Goal: Information Seeking & Learning: Understand process/instructions

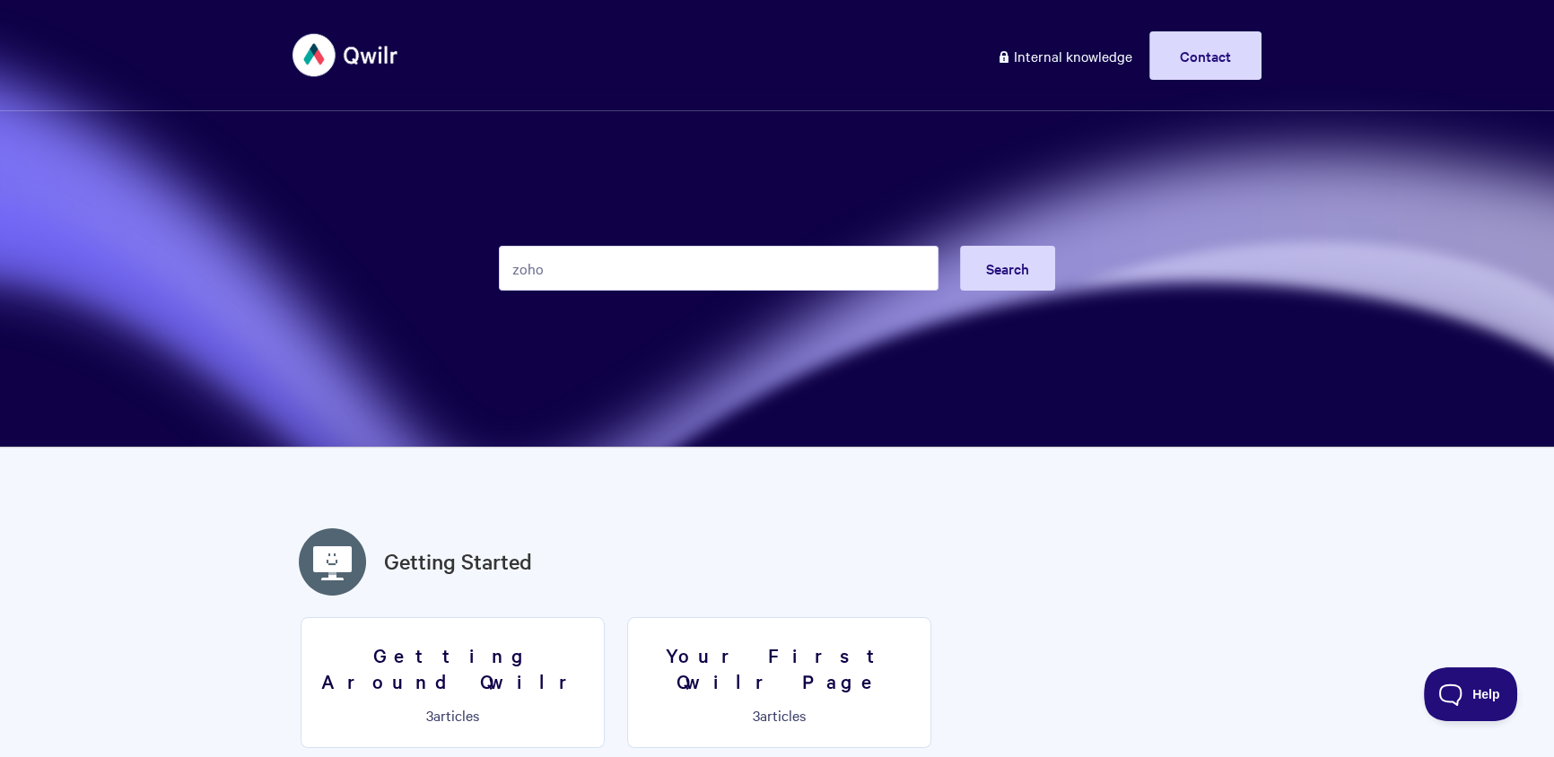
type input "zoho"
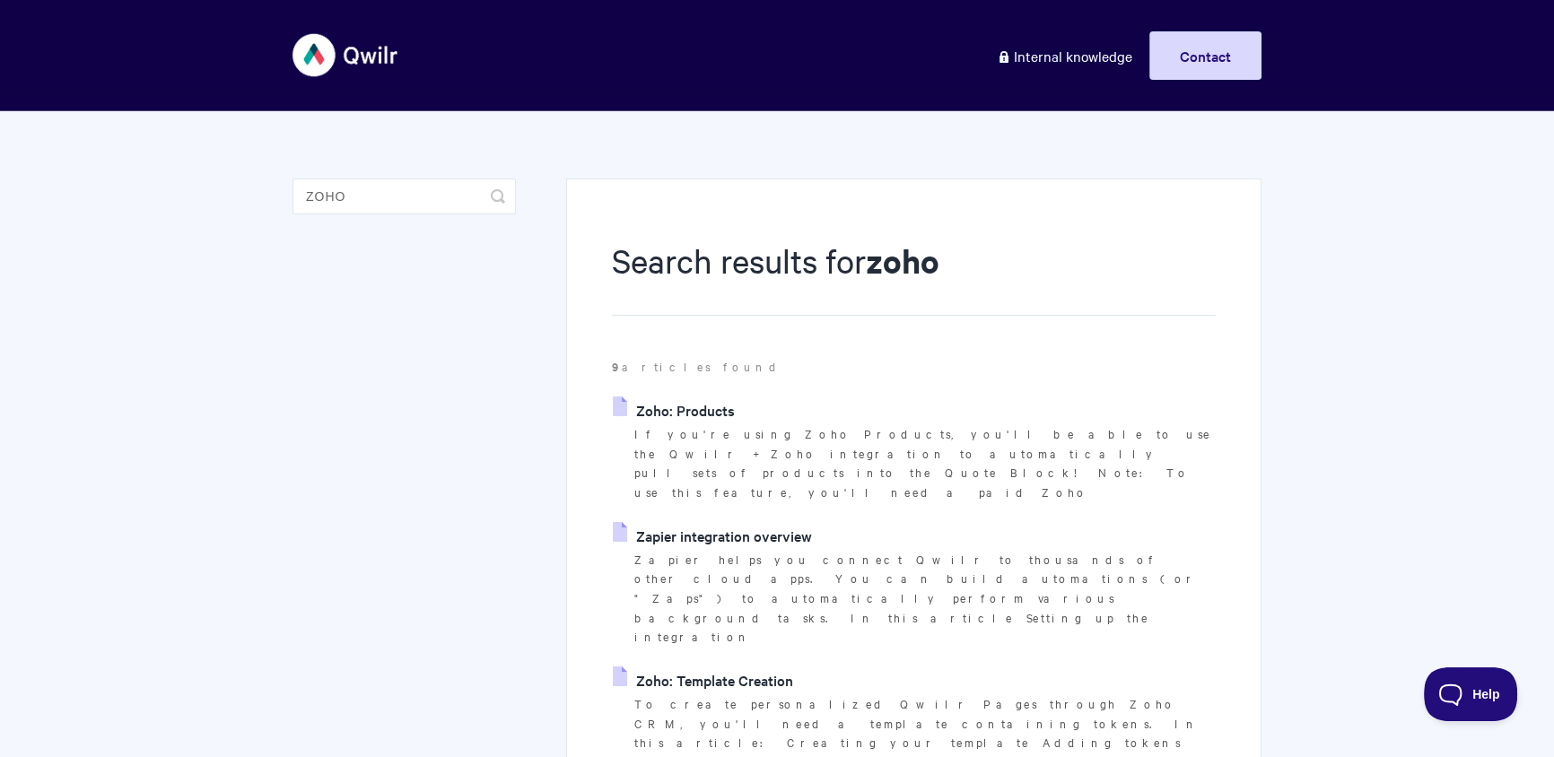
click at [723, 667] on link "Zoho: Template Creation" at bounding box center [703, 680] width 180 height 27
click at [354, 209] on input "zoho" at bounding box center [404, 197] width 223 height 36
type input "c"
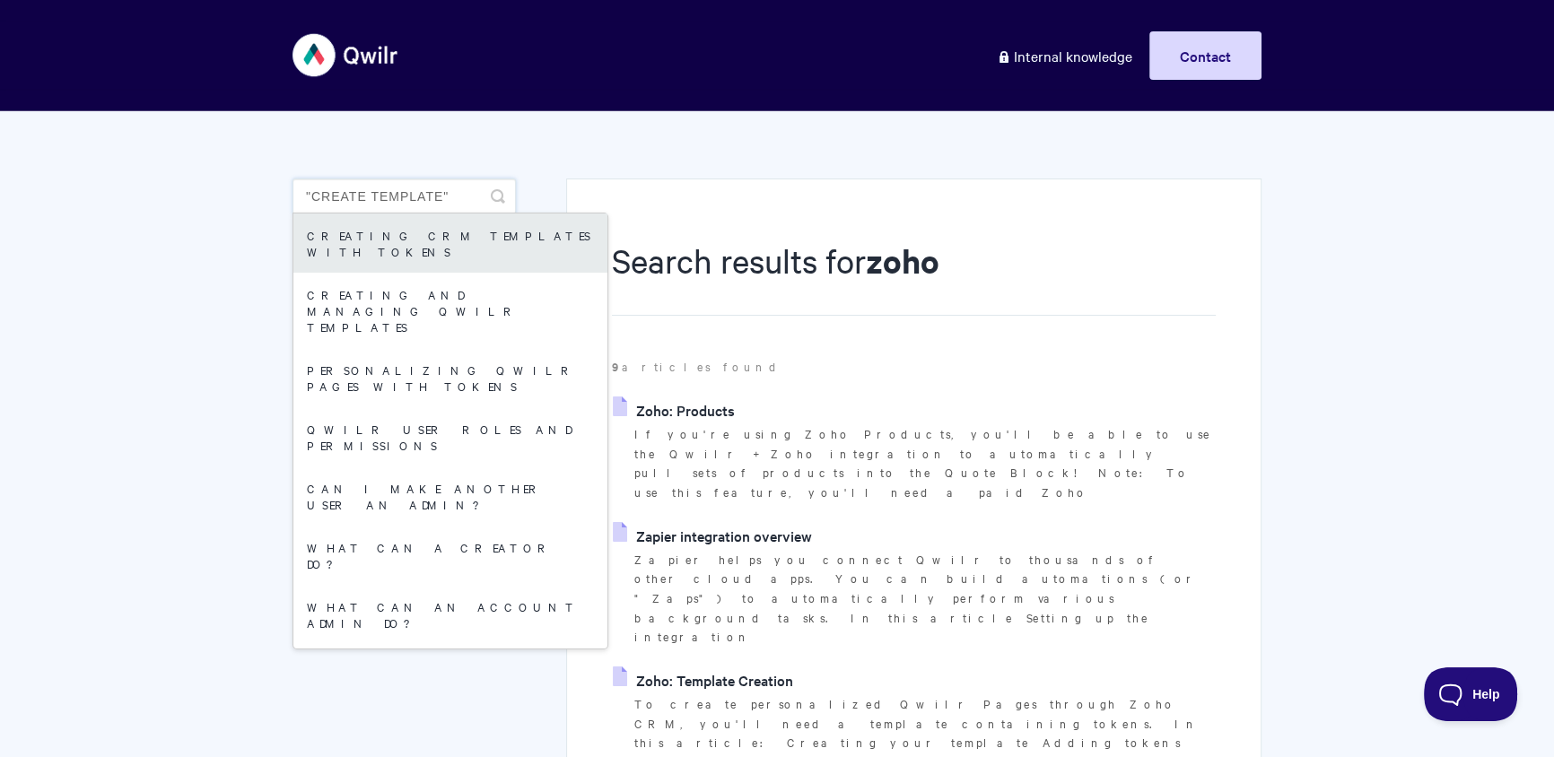
type input ""create template""
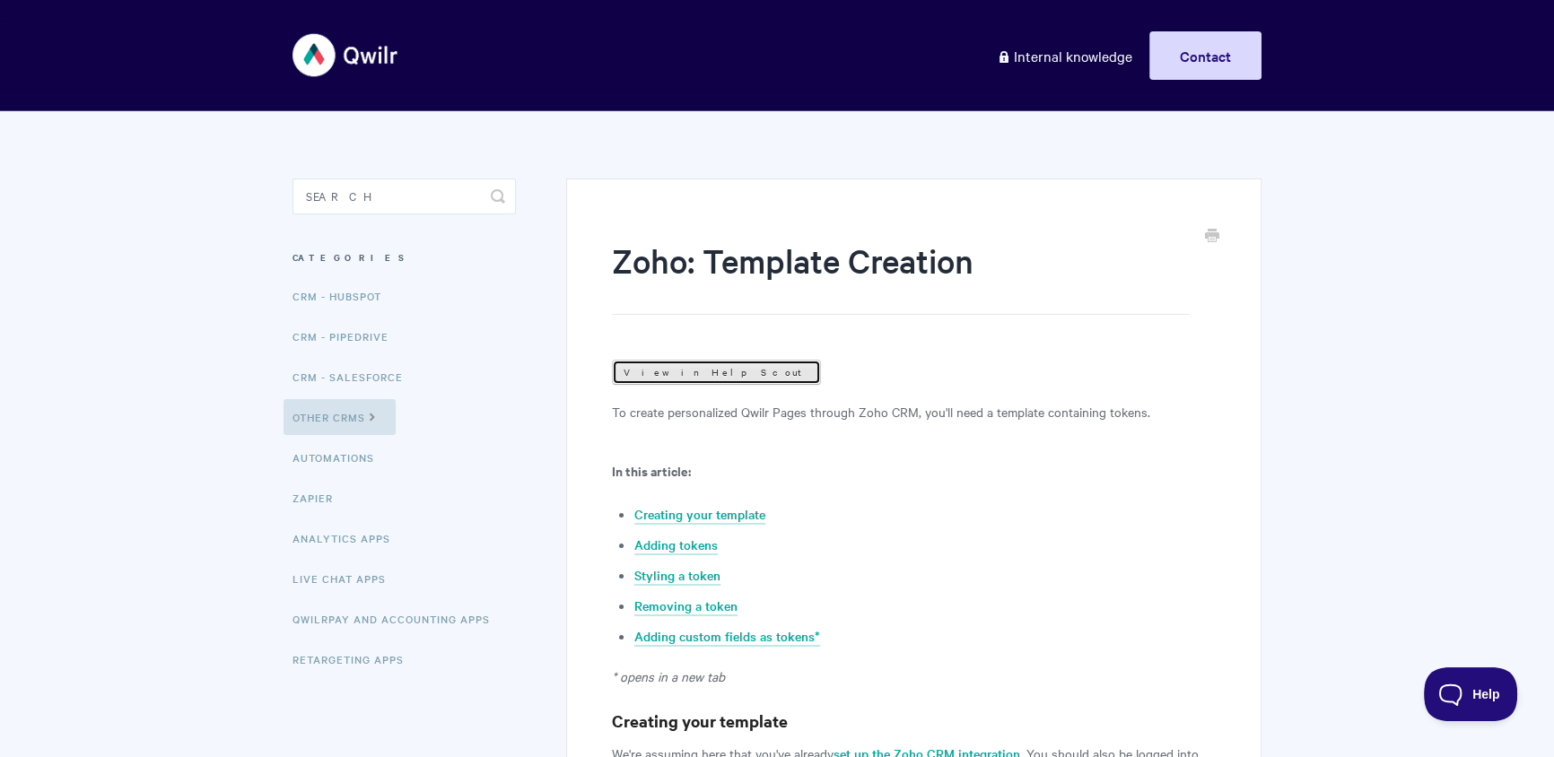
click at [651, 372] on link "View in Help Scout" at bounding box center [716, 372] width 209 height 25
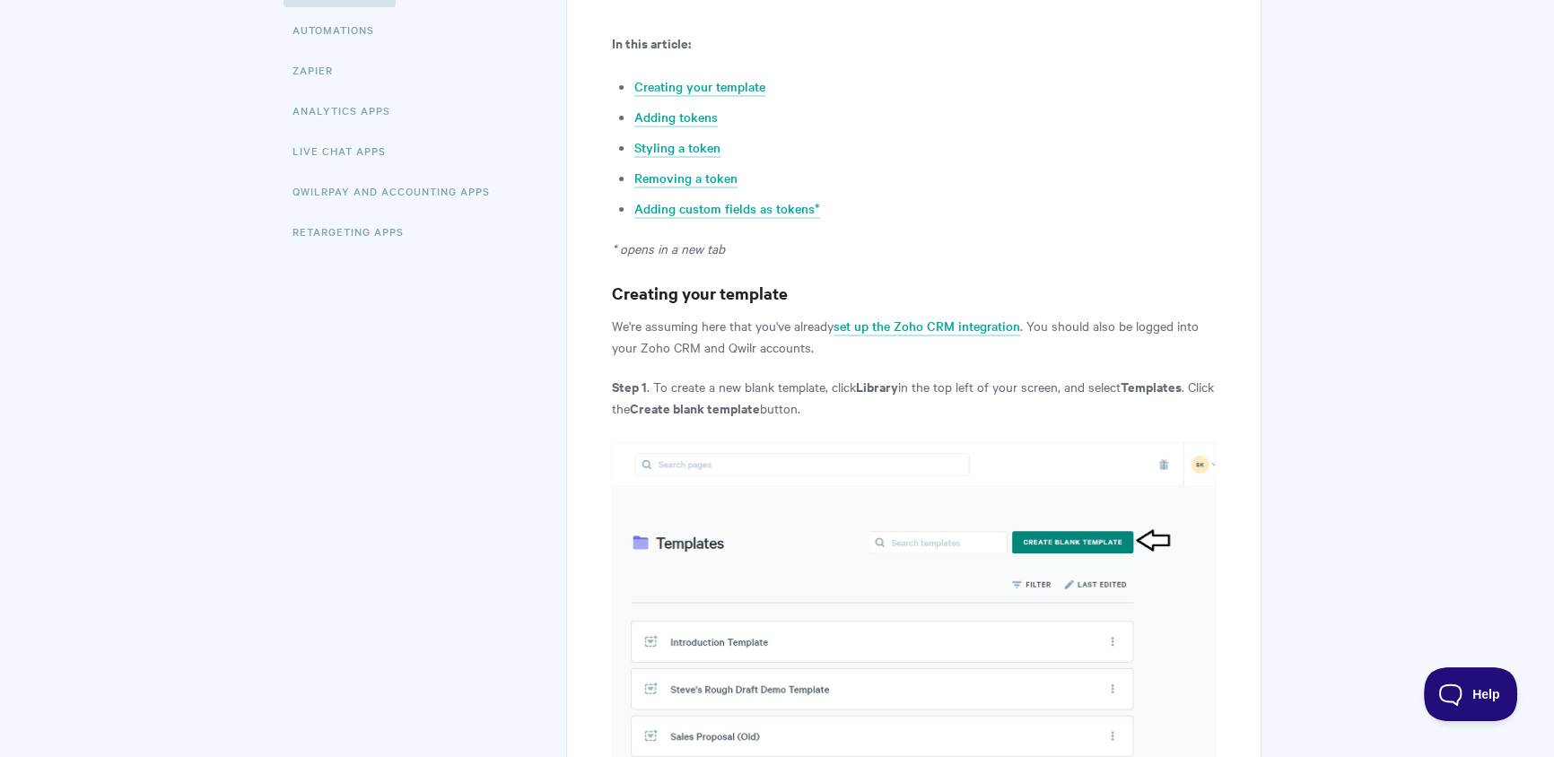
scroll to position [662, 0]
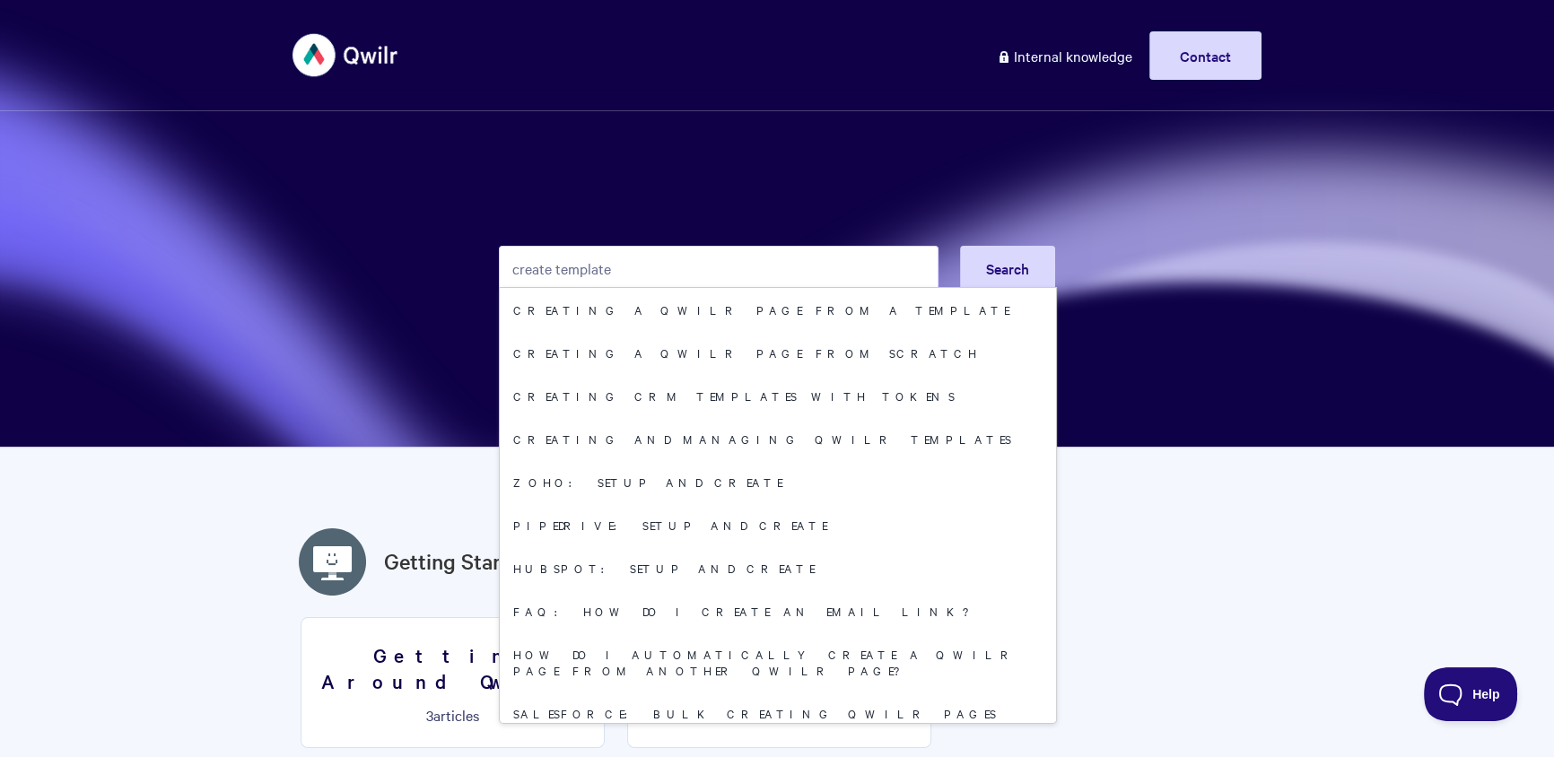
type input "create template"
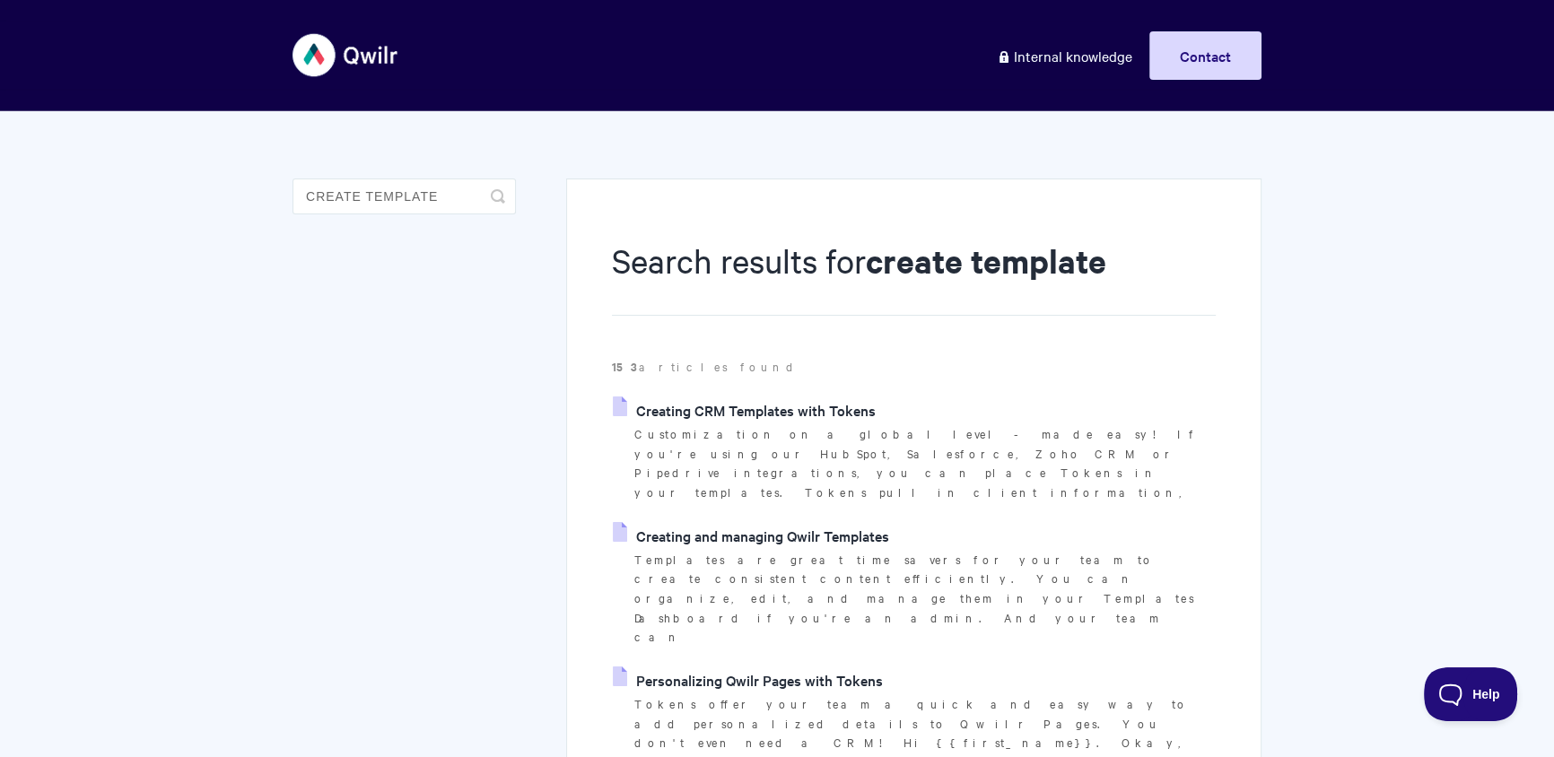
click at [796, 421] on link "Creating CRM Templates with Tokens" at bounding box center [744, 410] width 263 height 27
drag, startPoint x: 730, startPoint y: 668, endPoint x: 733, endPoint y: 649, distance: 19.2
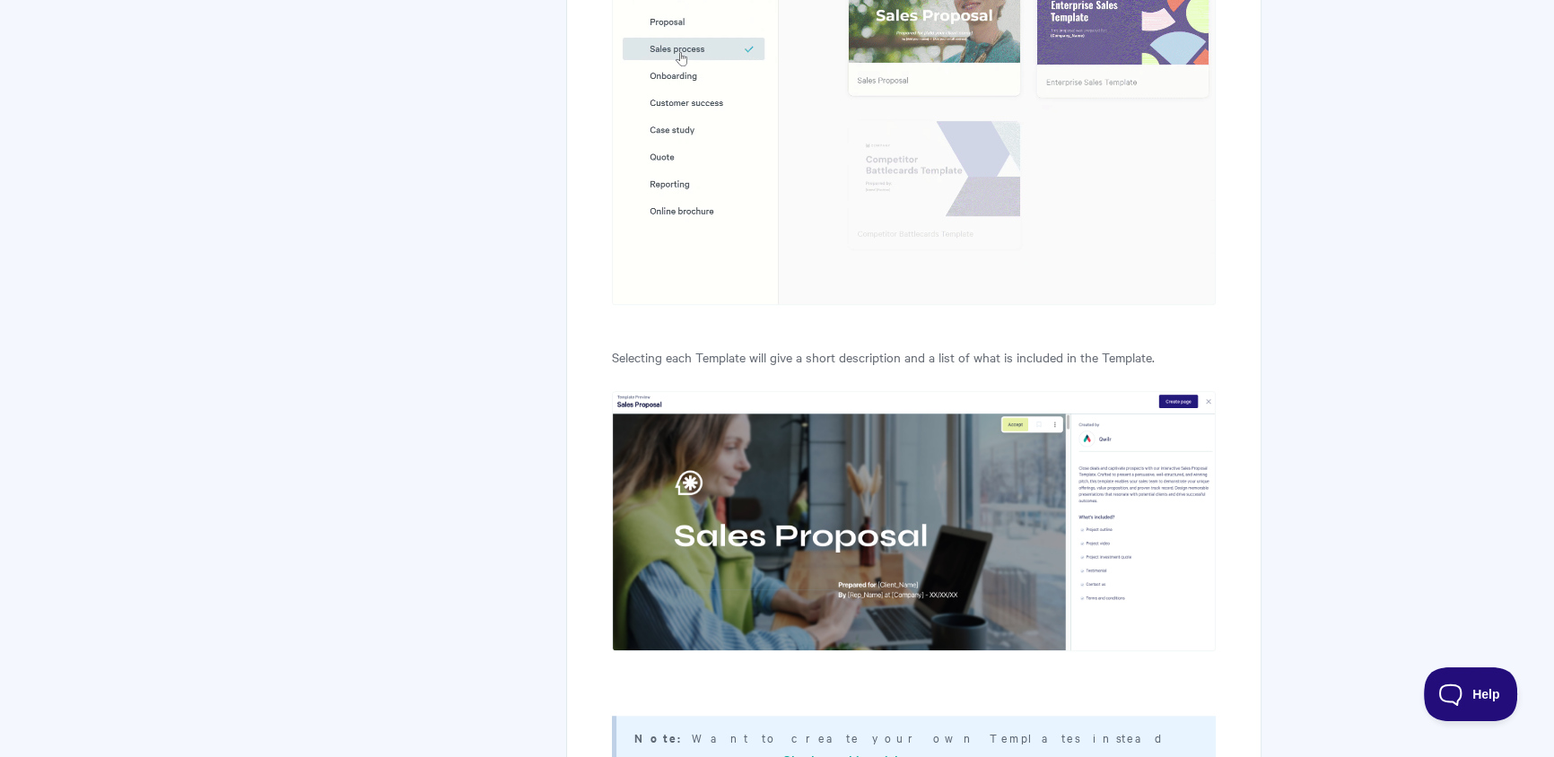
scroll to position [1619, 0]
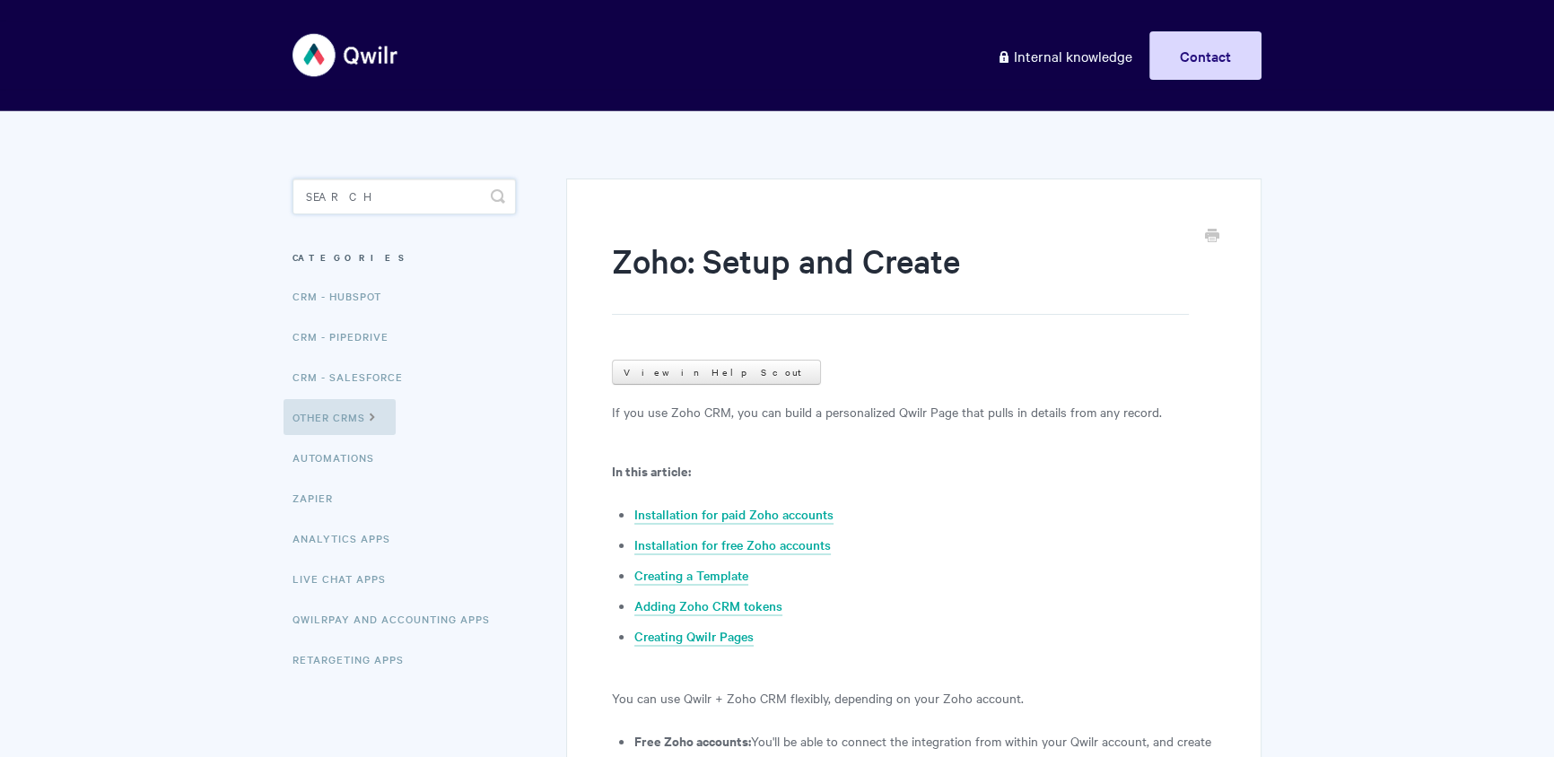
click at [429, 202] on input "Search" at bounding box center [404, 197] width 223 height 36
type input "|"
type input ""create tempalte""
click at [493, 191] on icon "submit" at bounding box center [498, 196] width 14 height 14
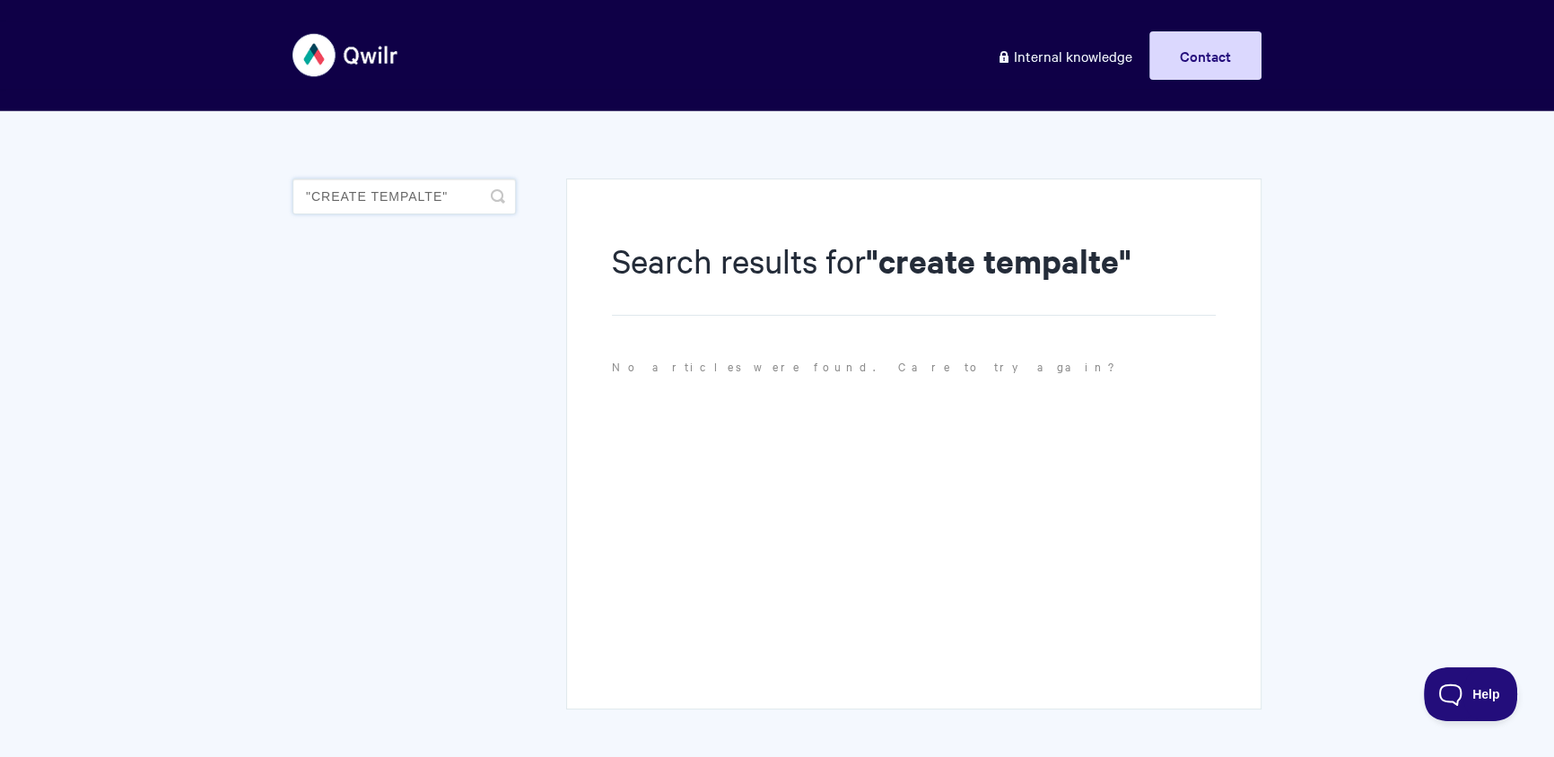
click at [487, 195] on input ""create tempalte"" at bounding box center [404, 197] width 223 height 36
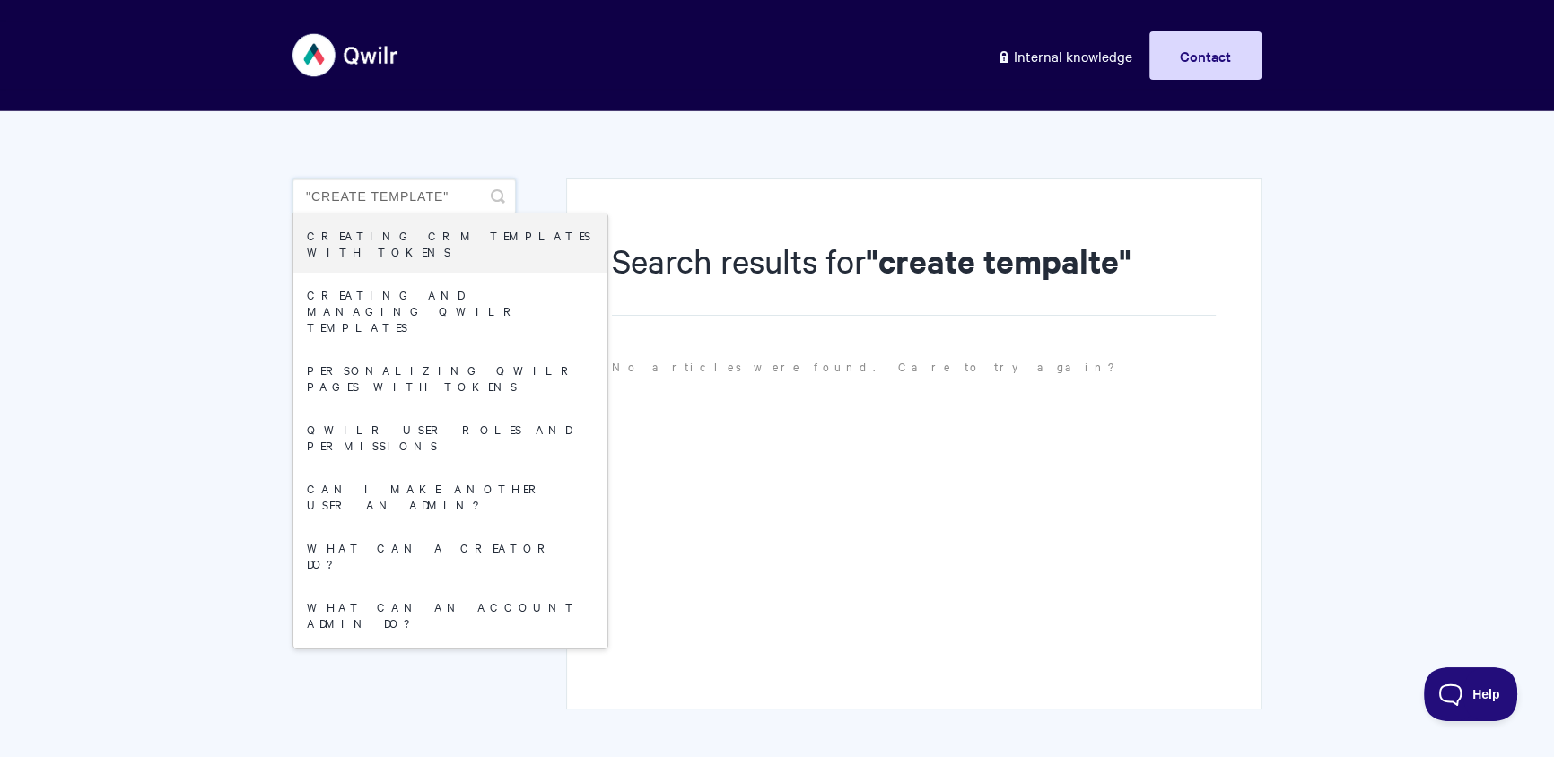
click at [474, 188] on input ""create template"" at bounding box center [404, 197] width 223 height 36
type input ""create template""
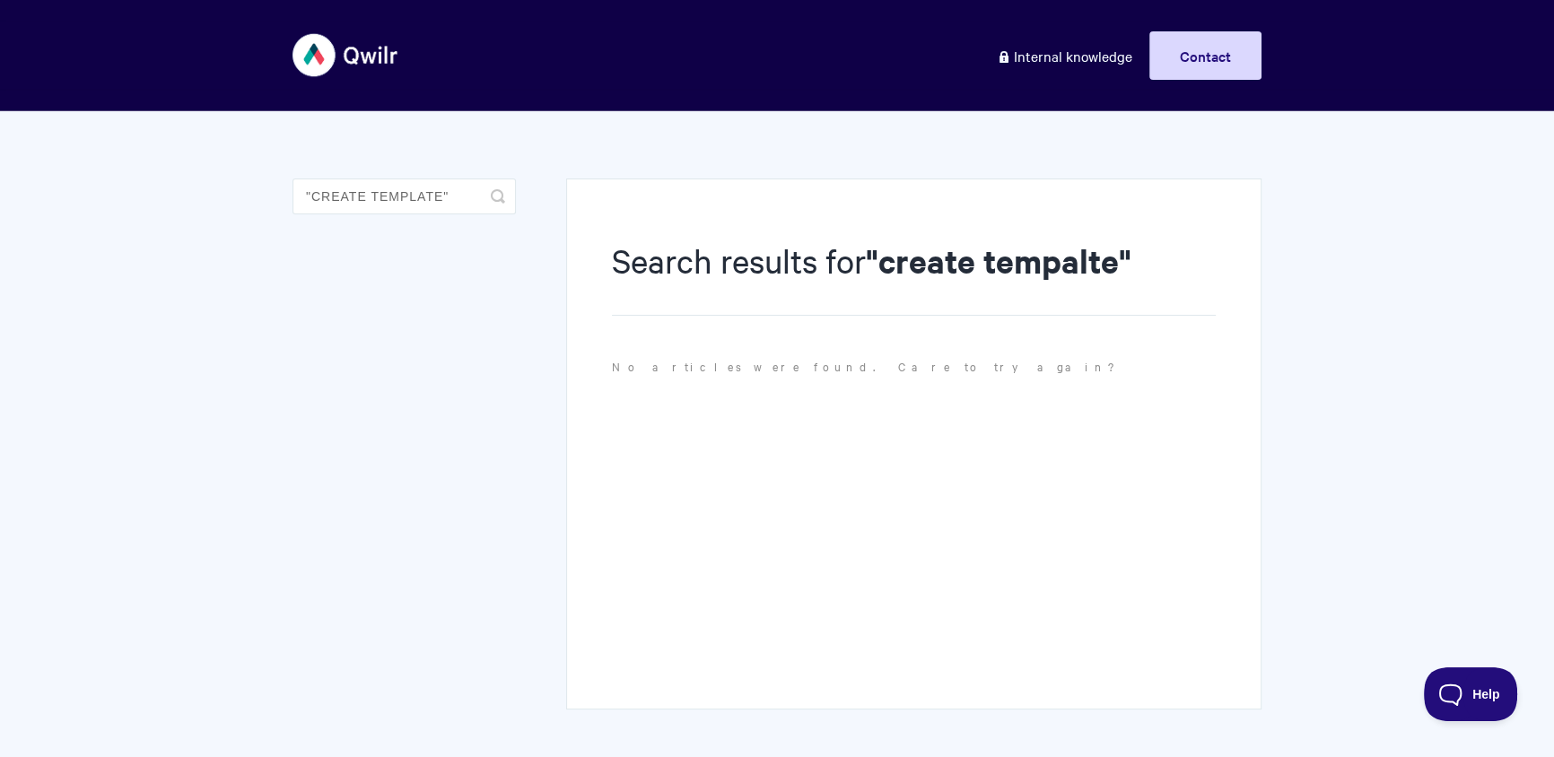
click at [494, 190] on icon "submit" at bounding box center [498, 196] width 14 height 14
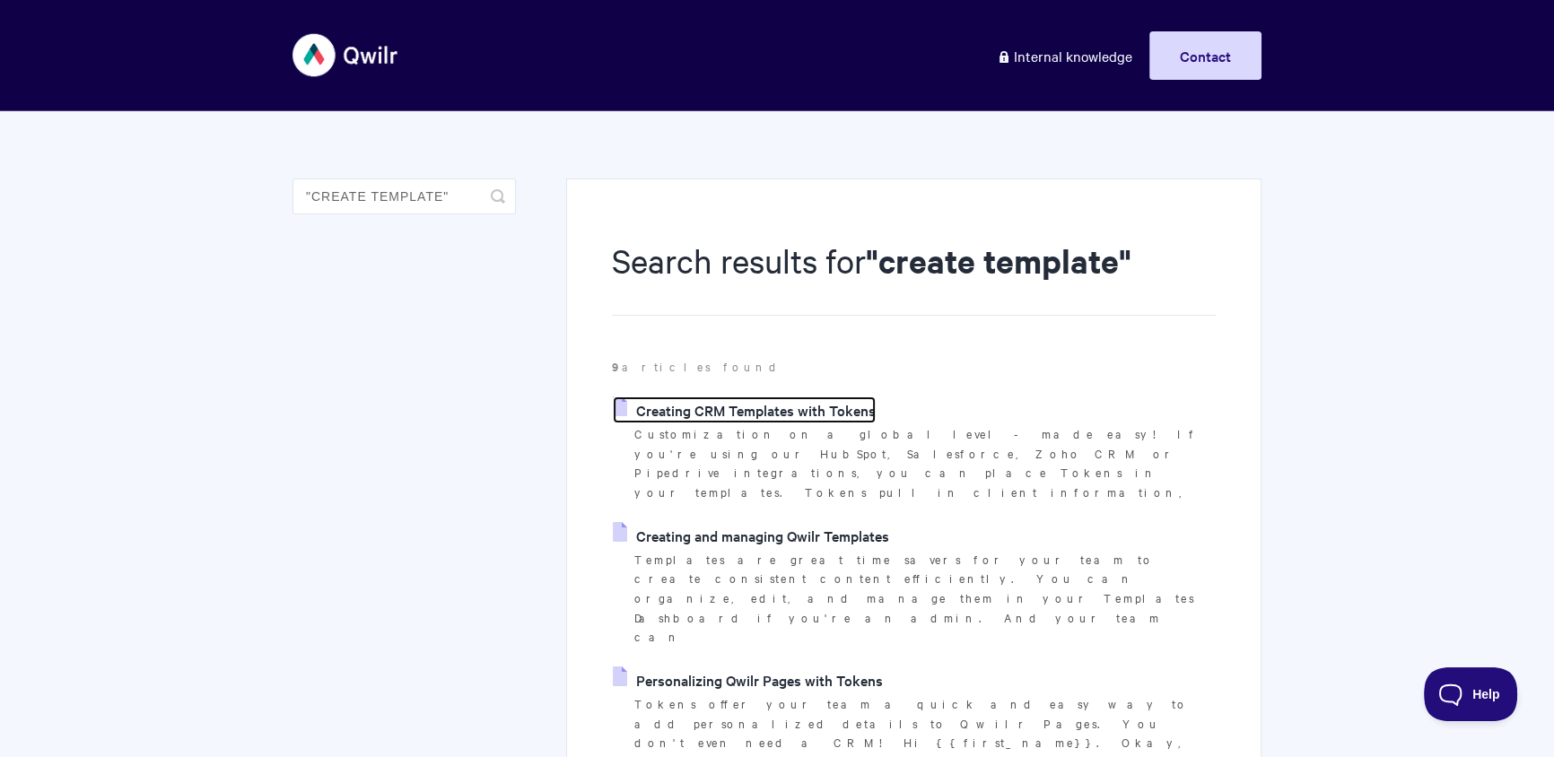
scroll to position [53, 0]
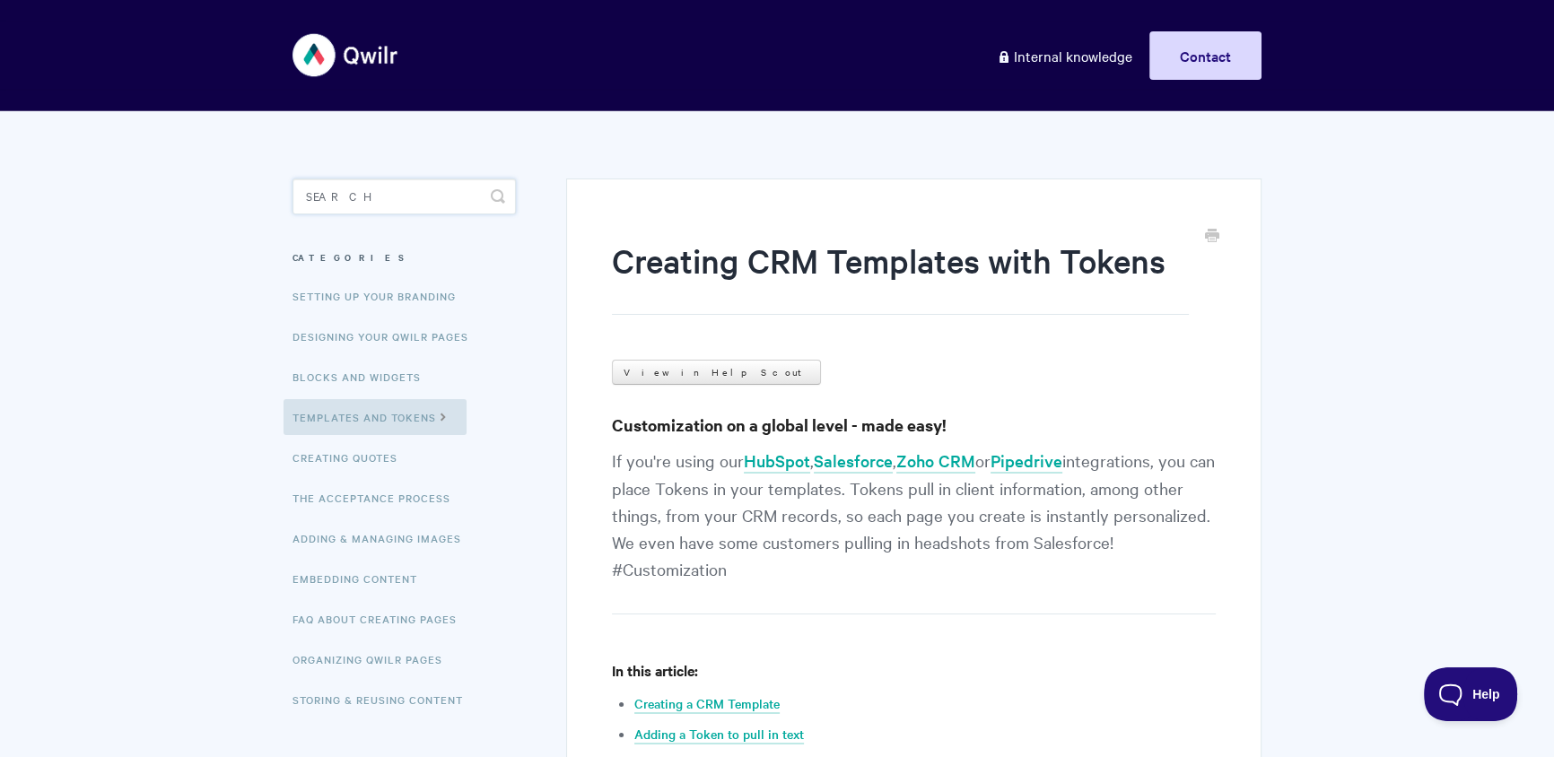
click at [326, 184] on input "Search" at bounding box center [404, 197] width 223 height 36
type input "zoho"
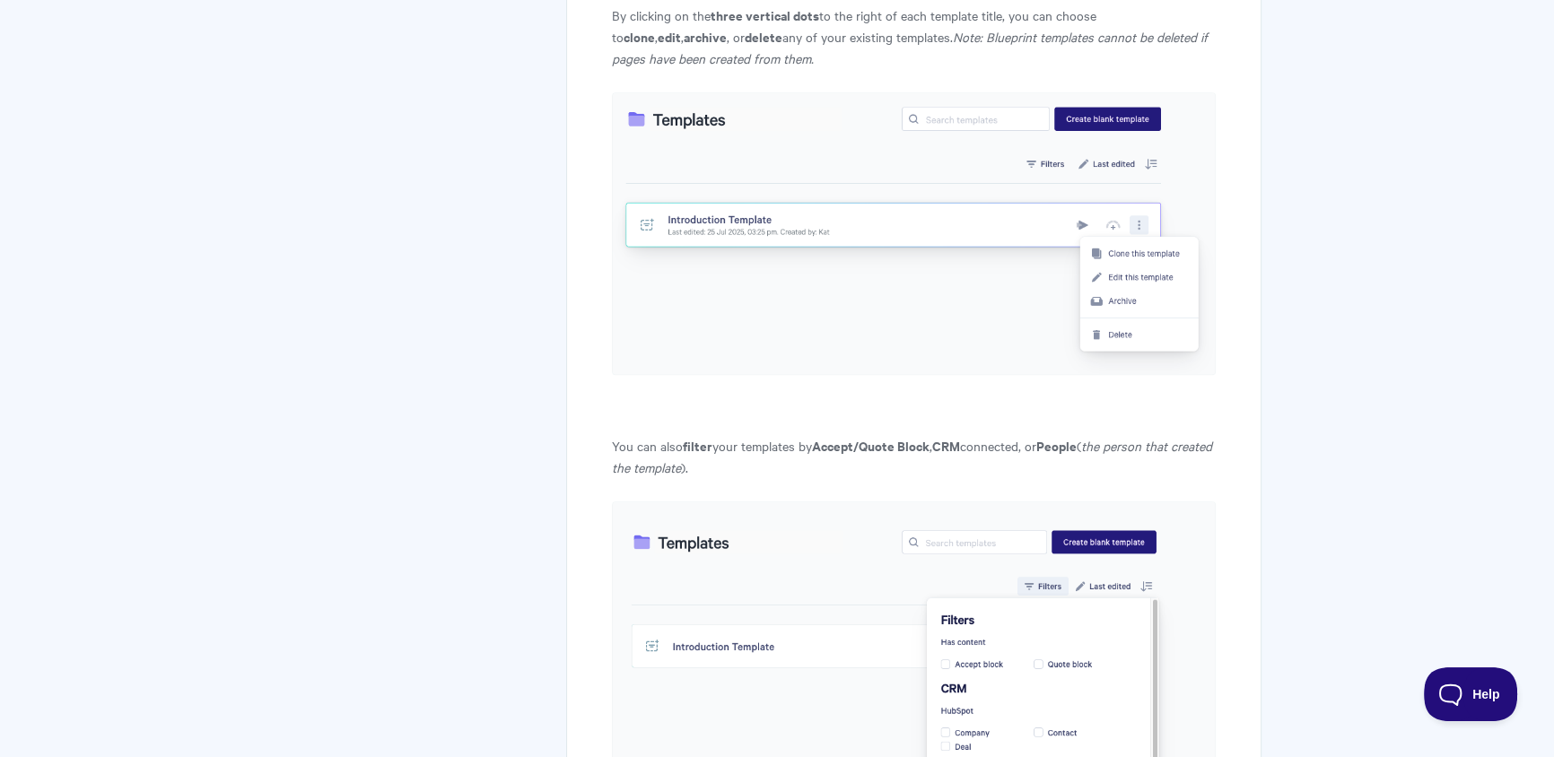
scroll to position [357, 0]
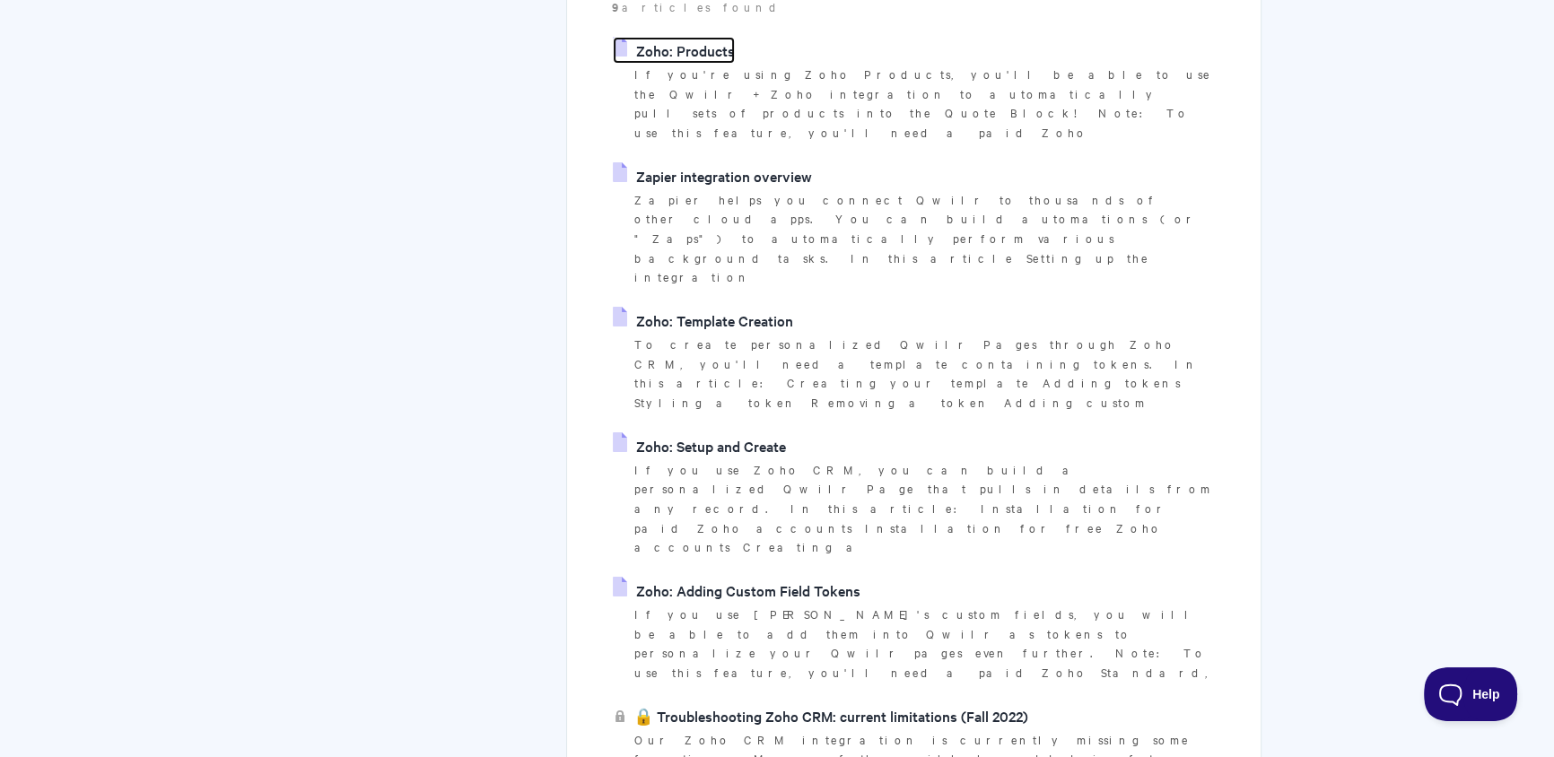
scroll to position [371, 0]
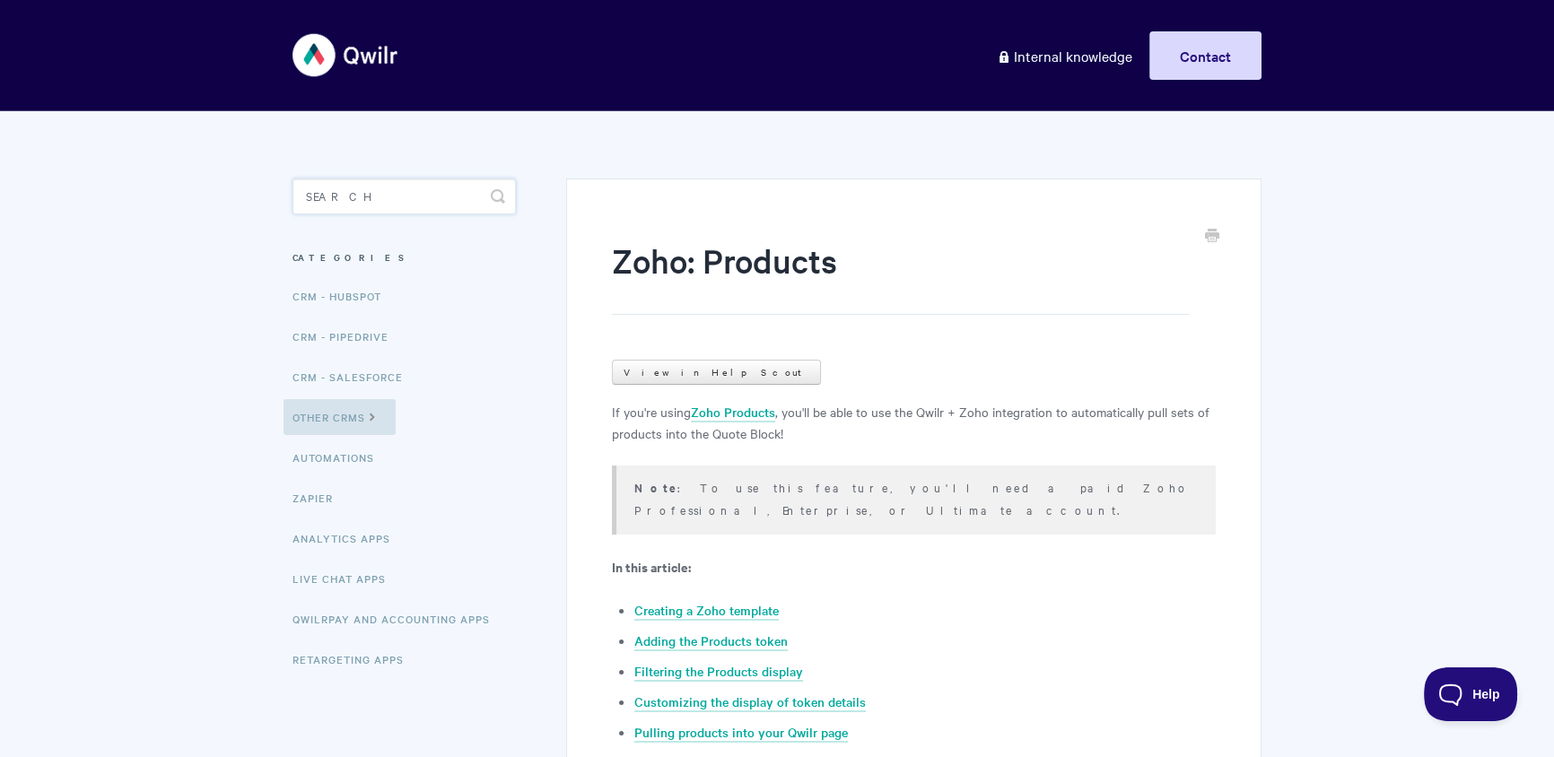
click at [361, 209] on input "Search" at bounding box center [404, 197] width 223 height 36
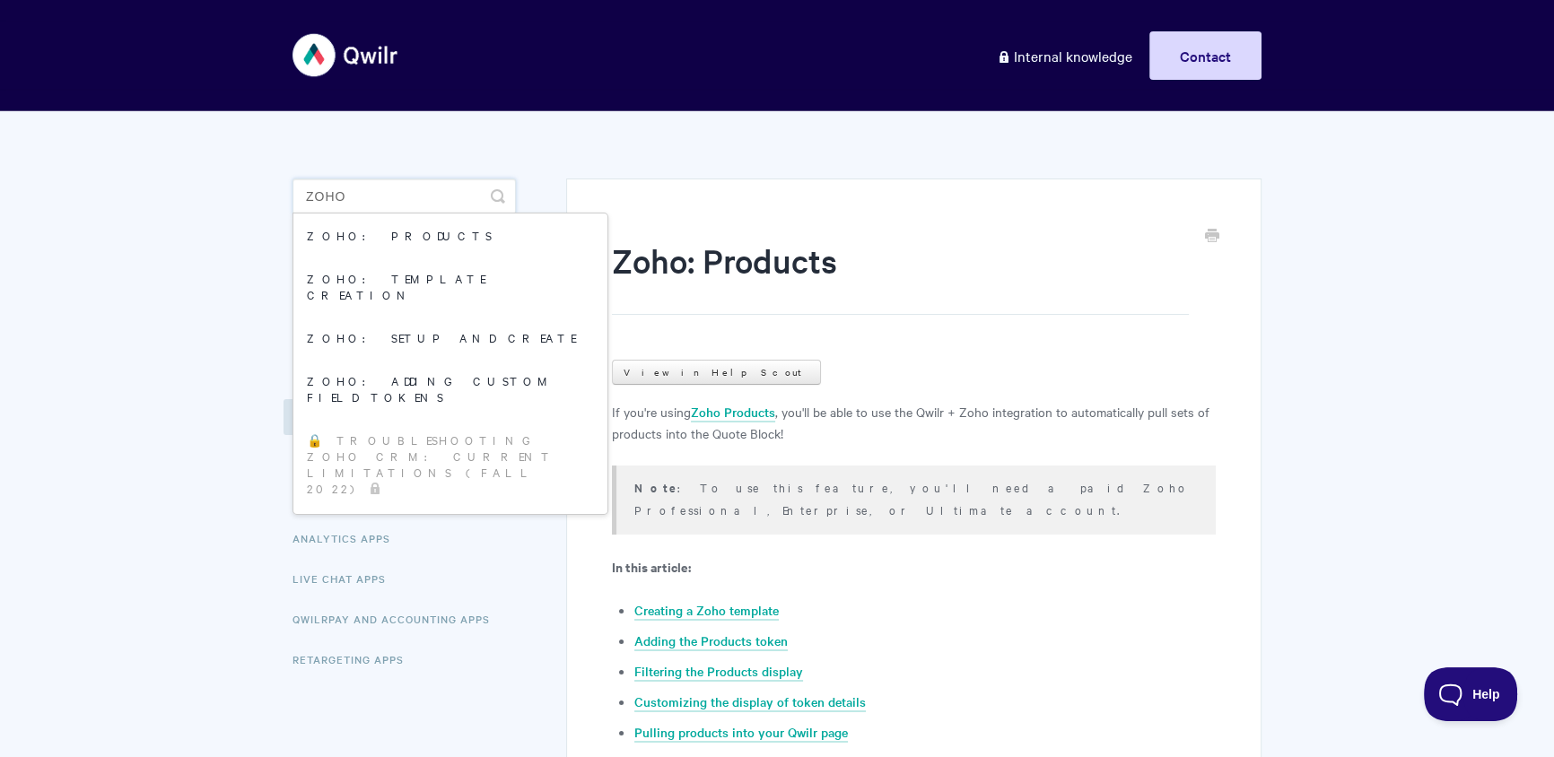
type input "zoho"
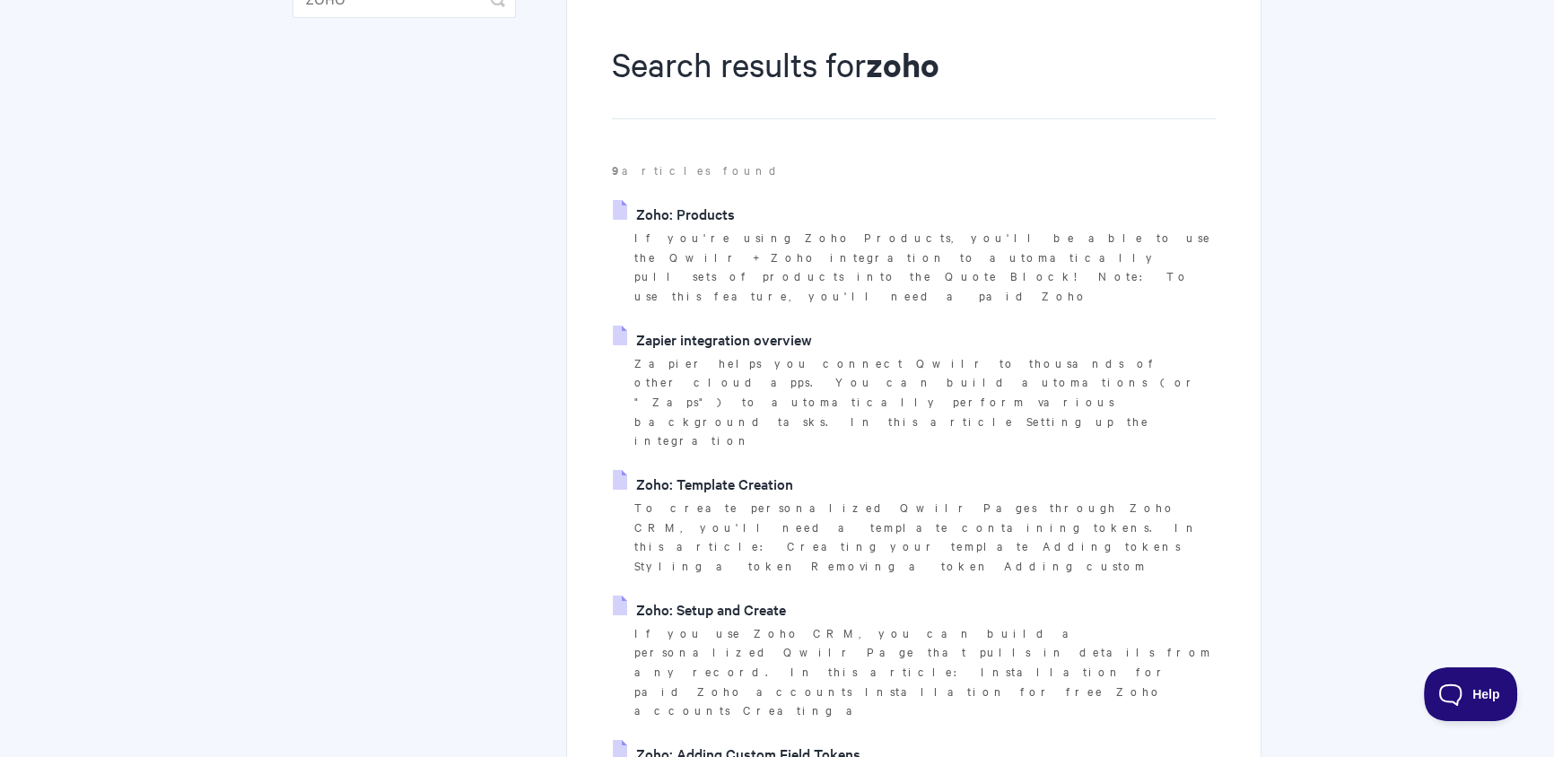
scroll to position [458, 0]
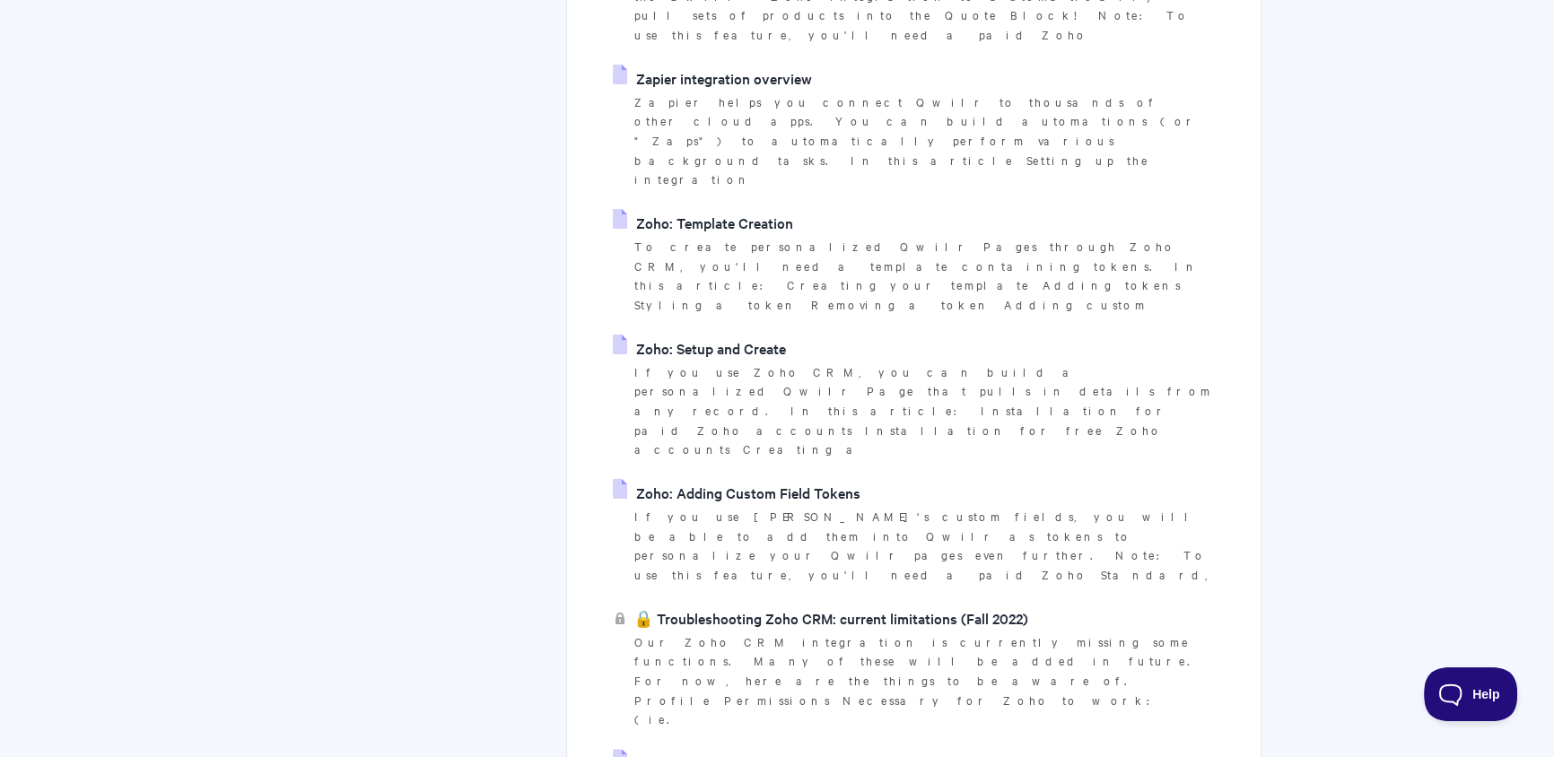
click at [933, 605] on link "🔒 Troubleshooting Zoho CRM: current limitations (Fall 2022)" at bounding box center [820, 618] width 415 height 27
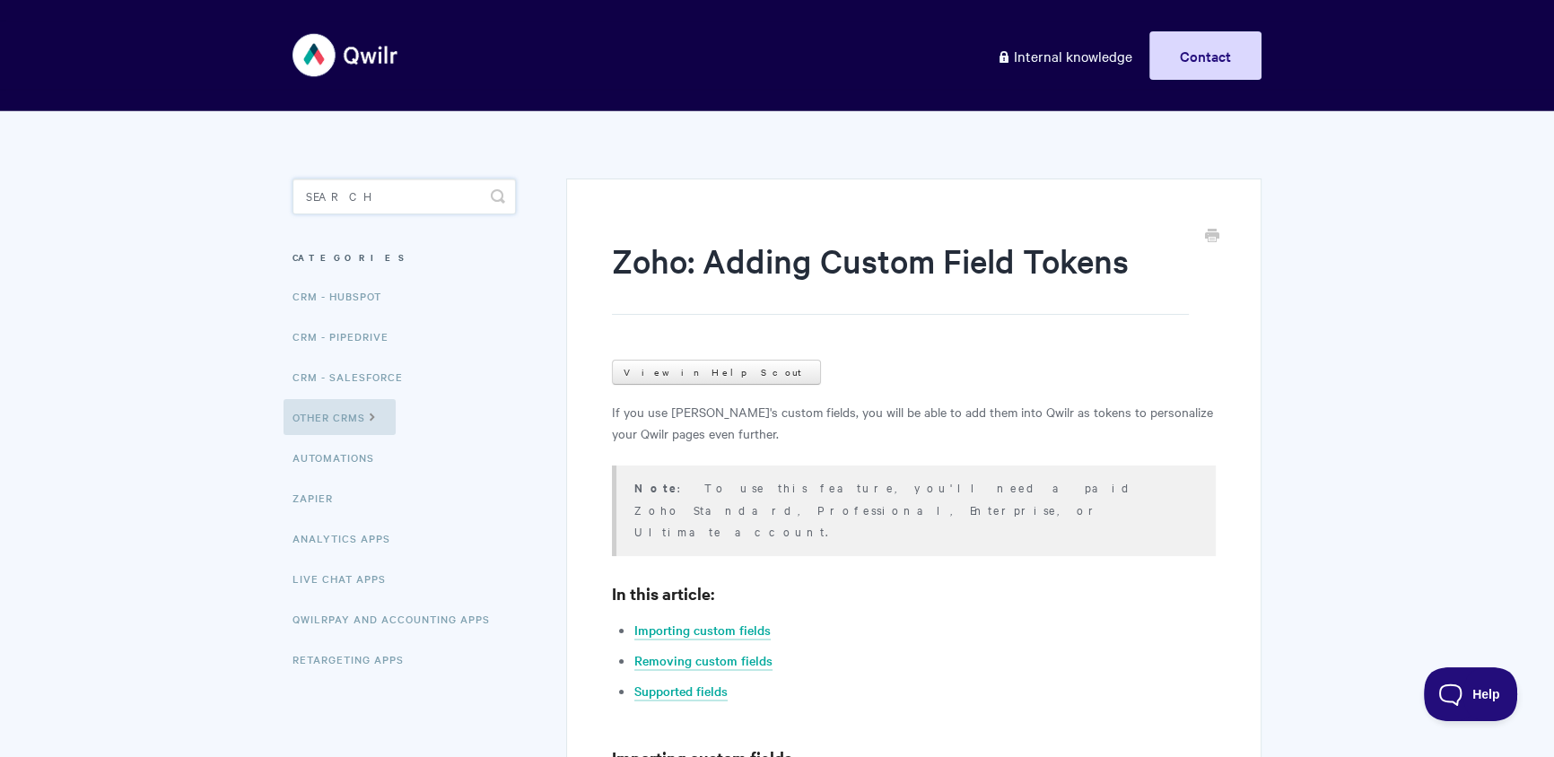
click at [402, 200] on input "Search" at bounding box center [404, 197] width 223 height 36
type input "zoho"
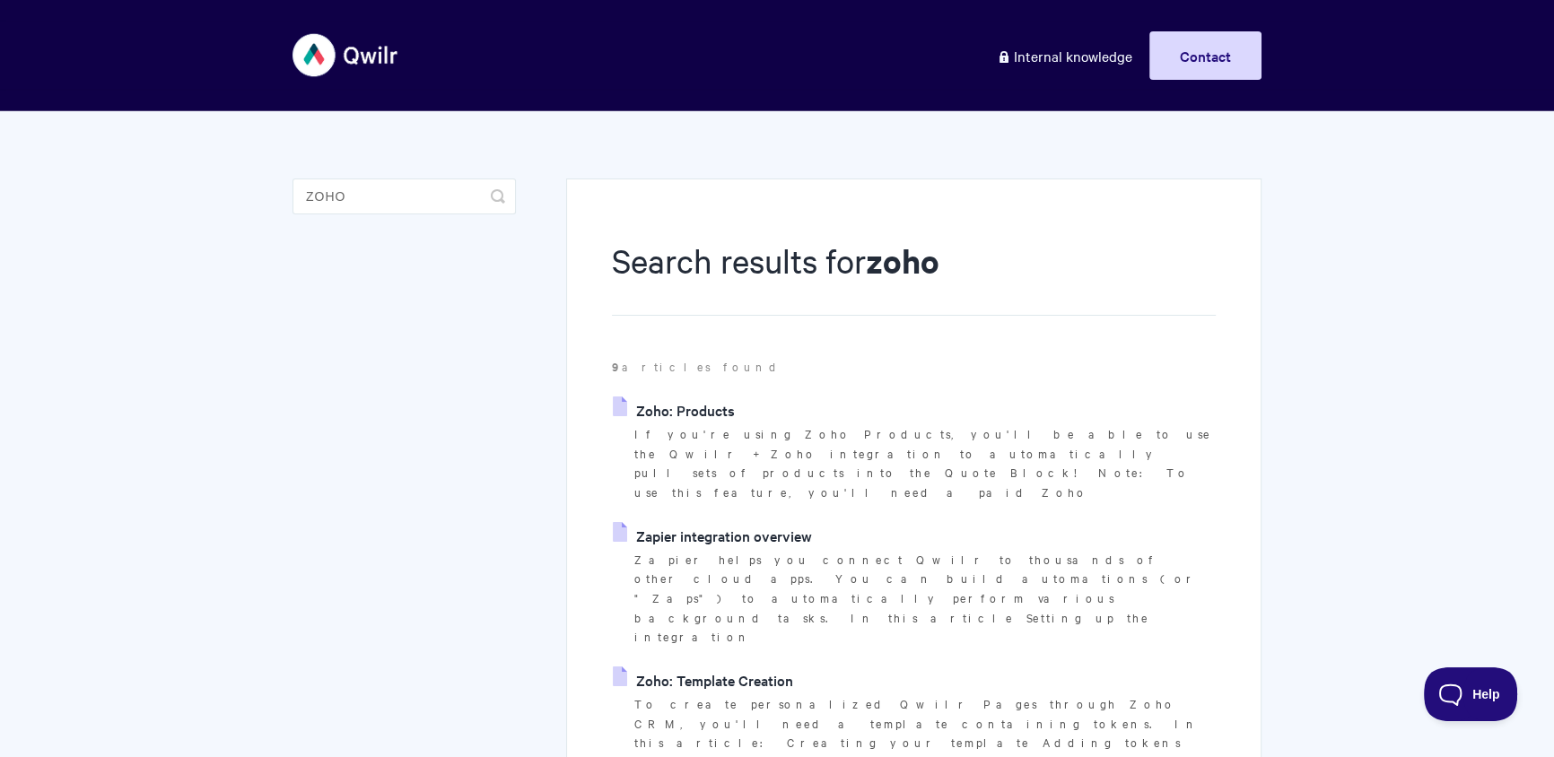
click at [717, 522] on link "Zapier integration overview" at bounding box center [712, 535] width 199 height 27
click at [769, 667] on link "Zoho: Template Creation" at bounding box center [703, 680] width 180 height 27
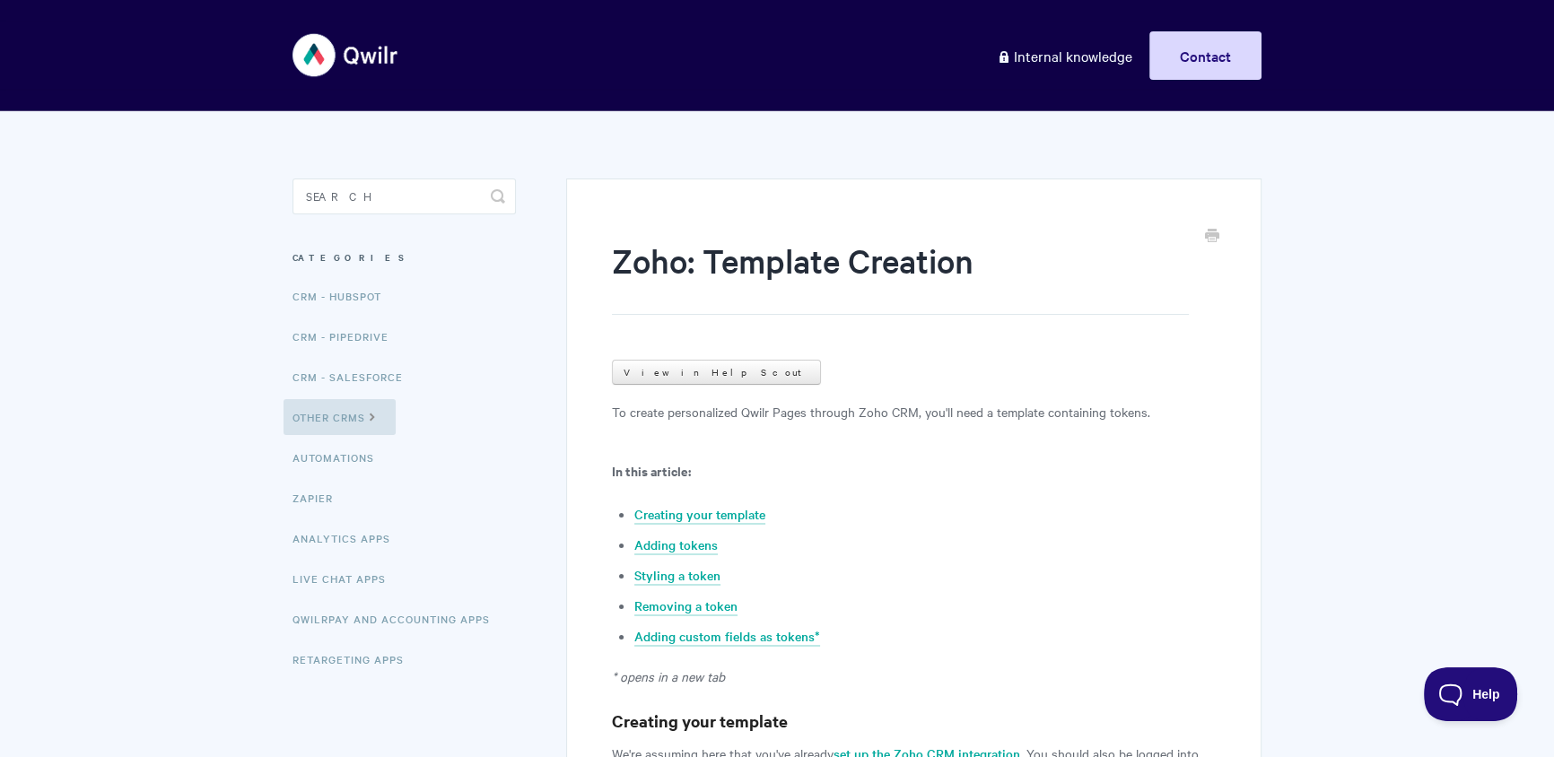
click at [385, 198] on input "Search" at bounding box center [404, 197] width 223 height 36
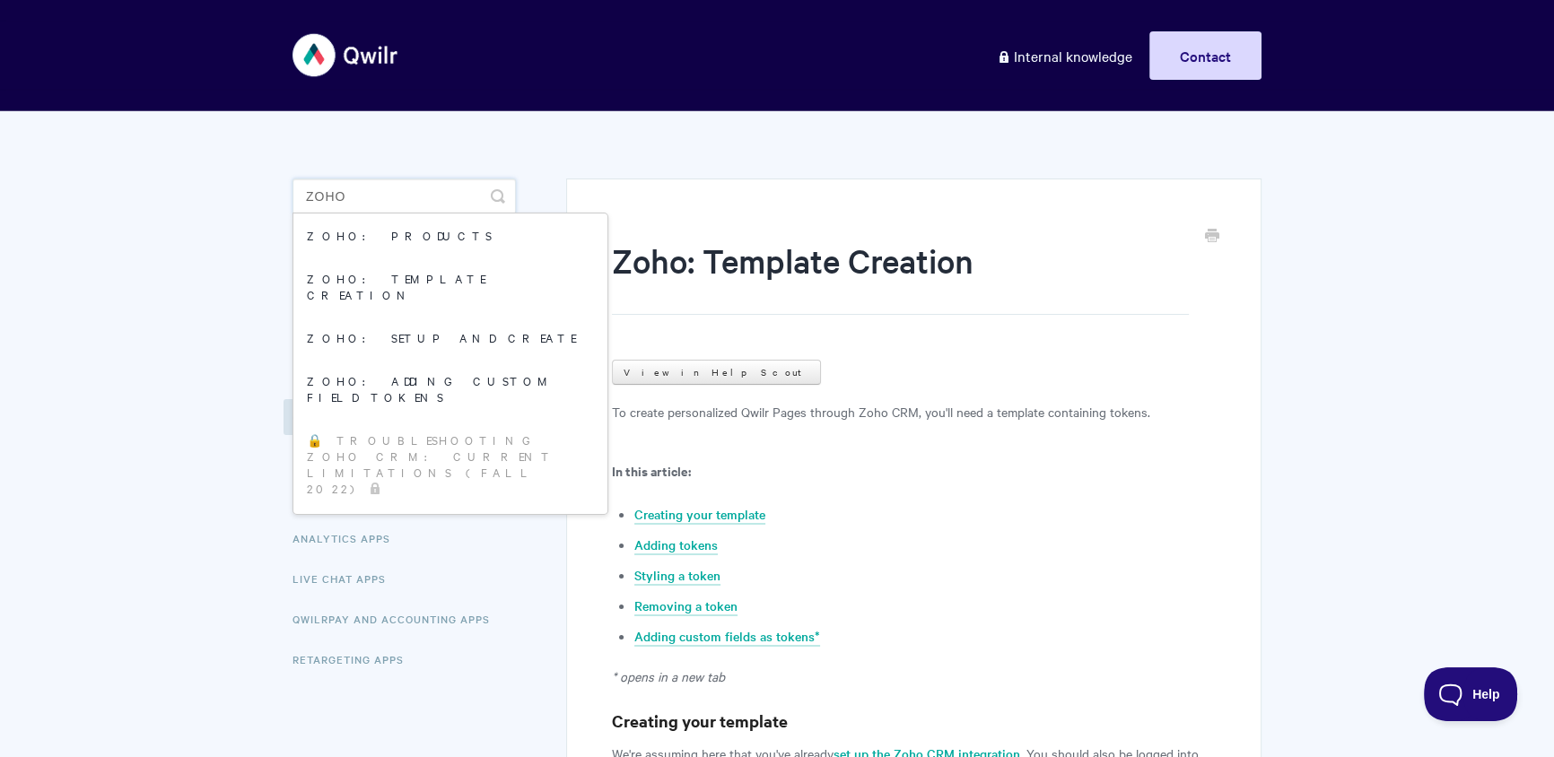
type input "zoho"
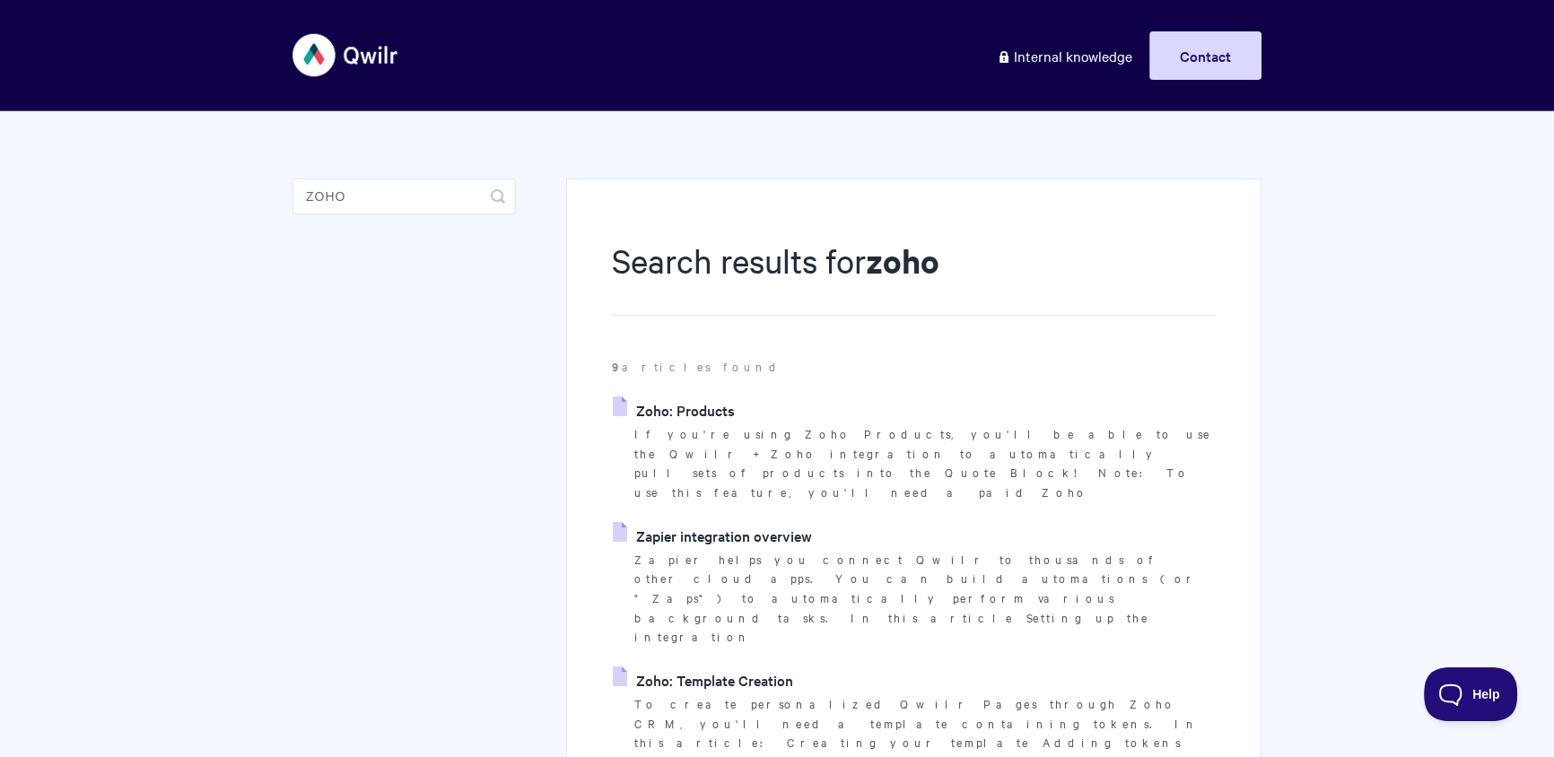
scroll to position [94, 0]
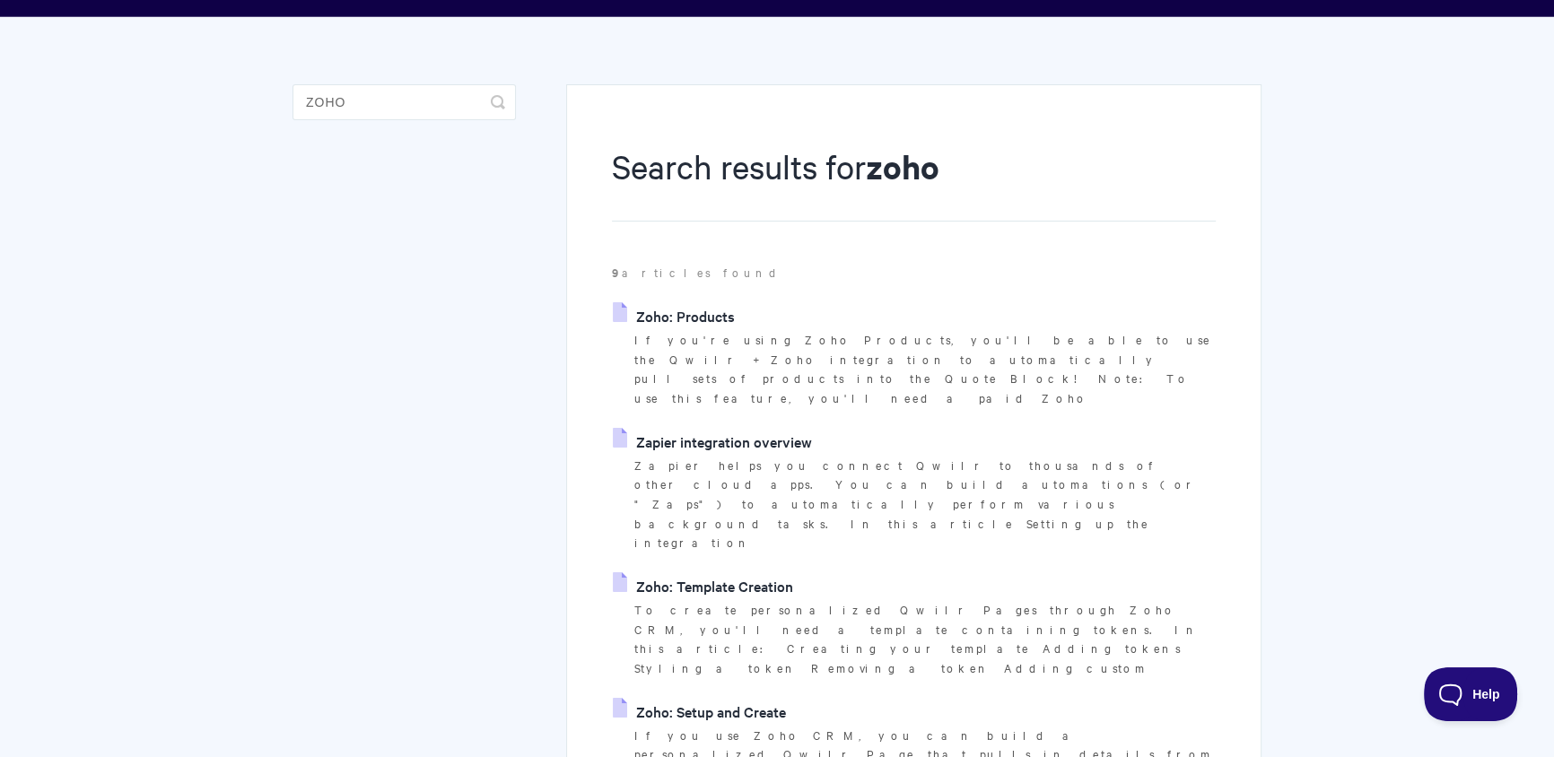
click at [721, 698] on link "Zoho: Setup and Create" at bounding box center [699, 711] width 173 height 27
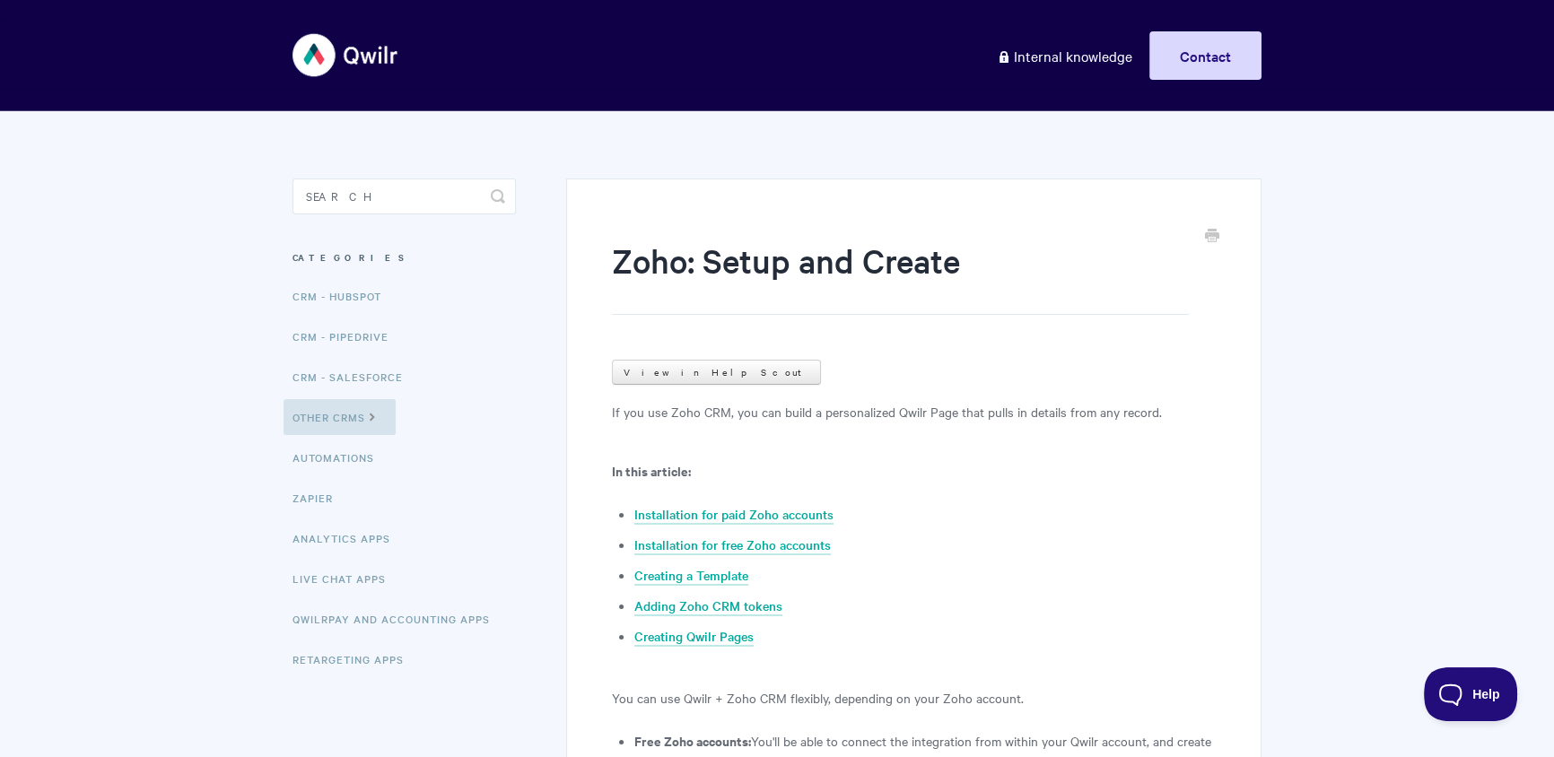
scroll to position [20, 0]
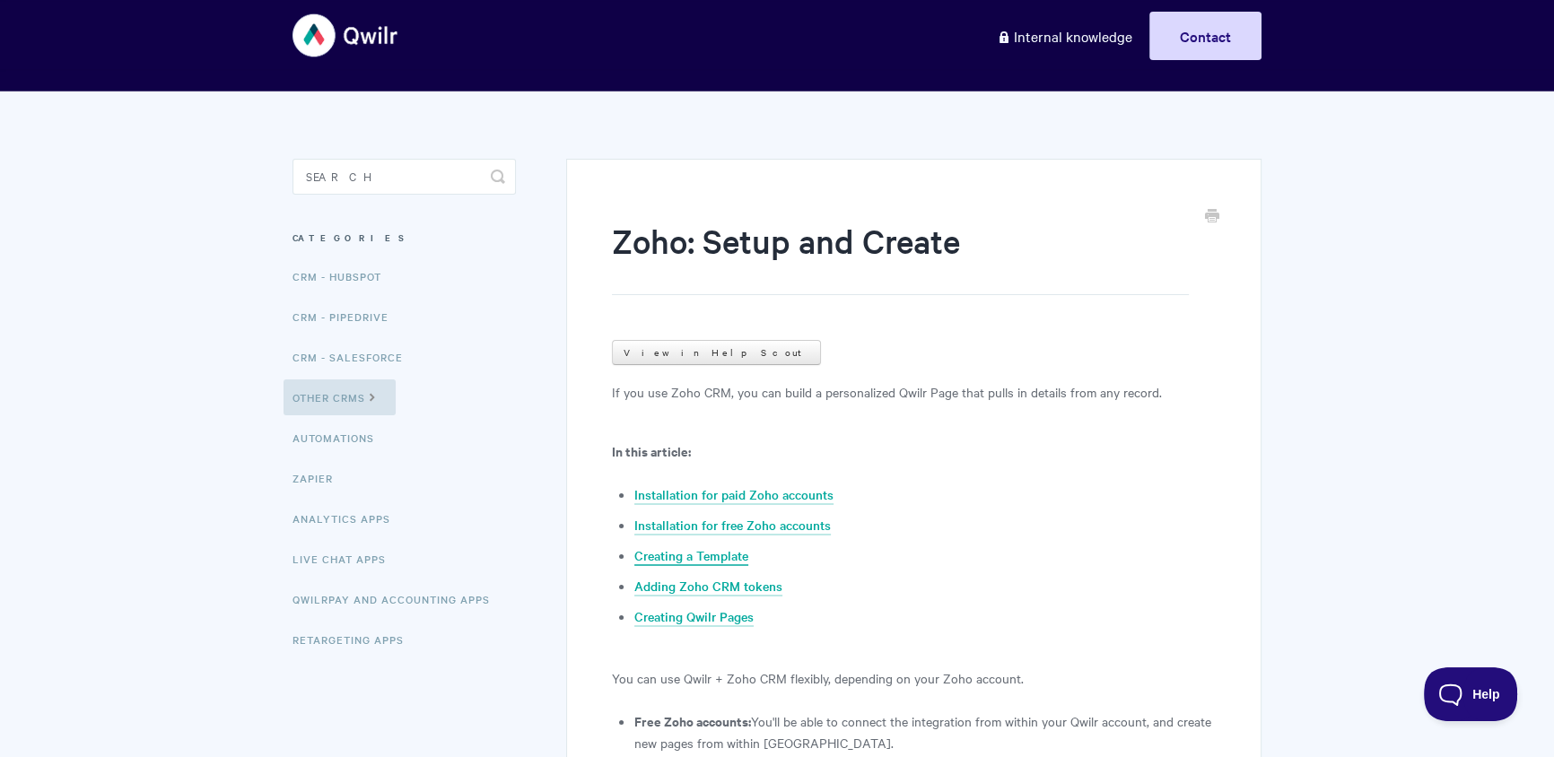
click at [714, 559] on link "Creating a Template" at bounding box center [691, 556] width 114 height 20
click at [723, 608] on link "Creating Qwilr Pages" at bounding box center [693, 618] width 119 height 20
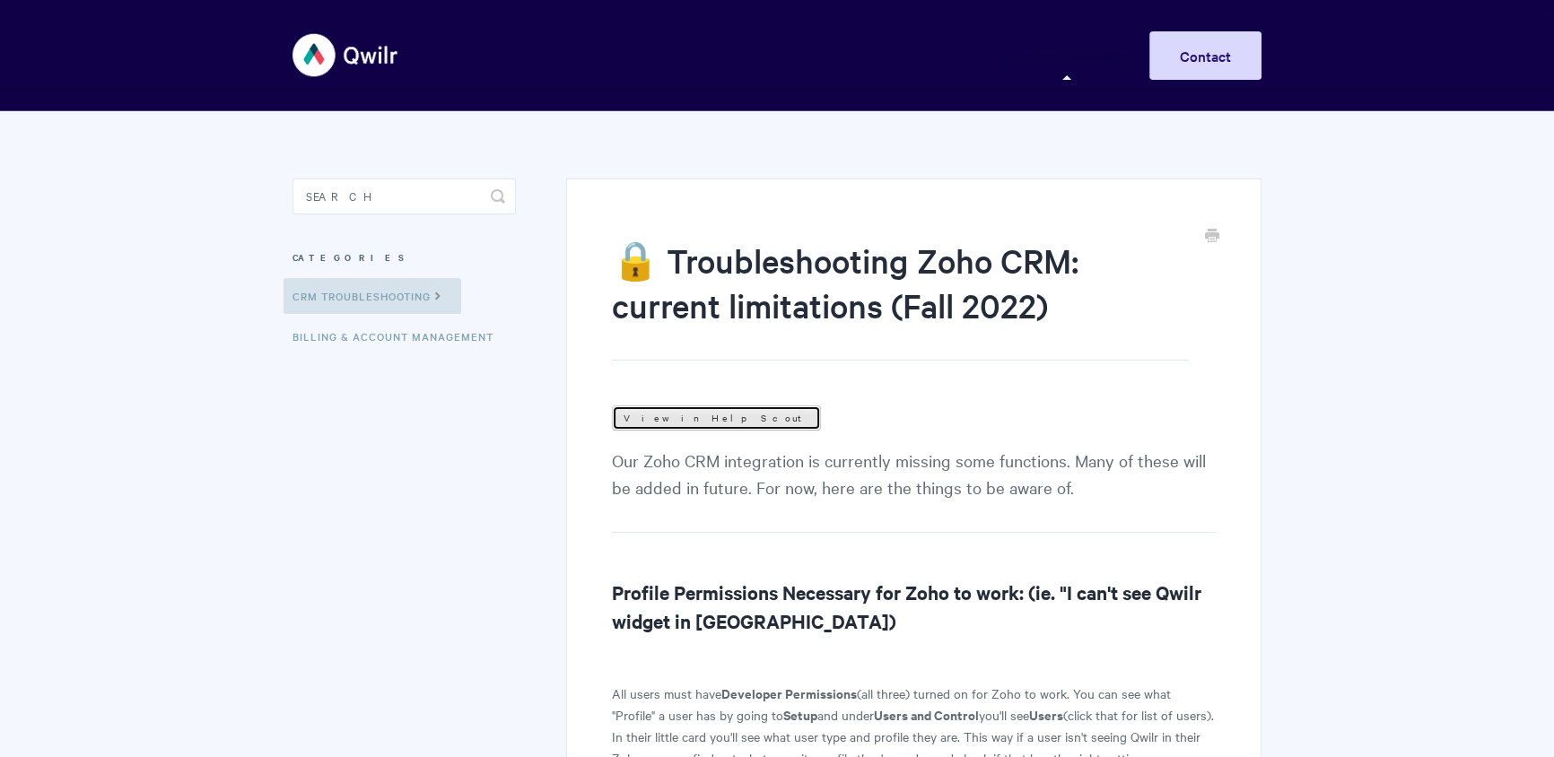
click at [664, 420] on link "View in Help Scout" at bounding box center [716, 418] width 209 height 25
